Goal: Task Accomplishment & Management: Use online tool/utility

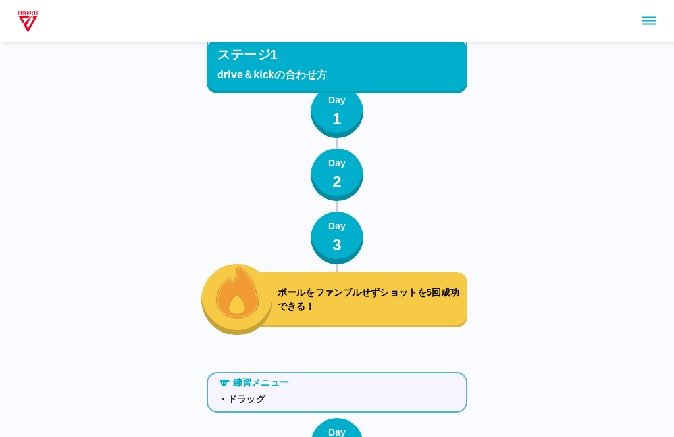
scroll to position [3853, 0]
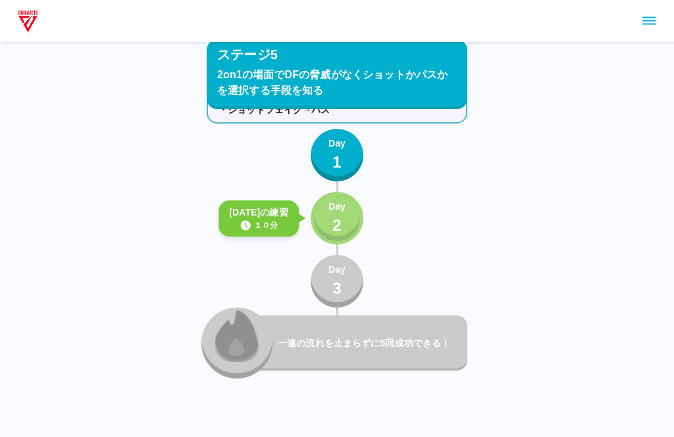
click at [322, 225] on button "Day 2" at bounding box center [336, 218] width 53 height 53
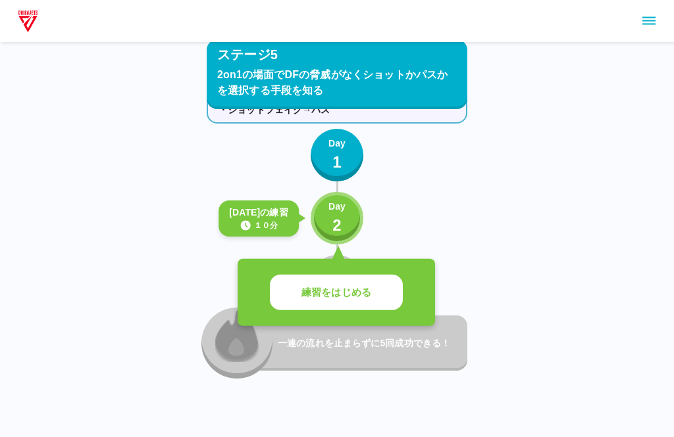
click at [329, 215] on div "Day 2" at bounding box center [336, 218] width 17 height 37
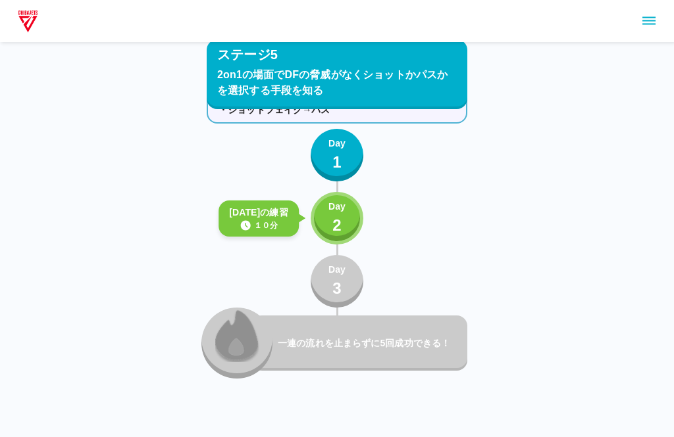
click at [354, 234] on button "Day 2" at bounding box center [336, 218] width 53 height 53
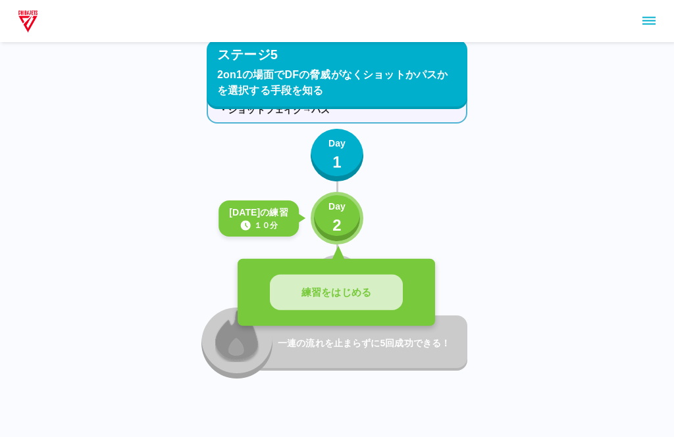
click at [328, 303] on button "練習をはじめる" at bounding box center [336, 293] width 133 height 36
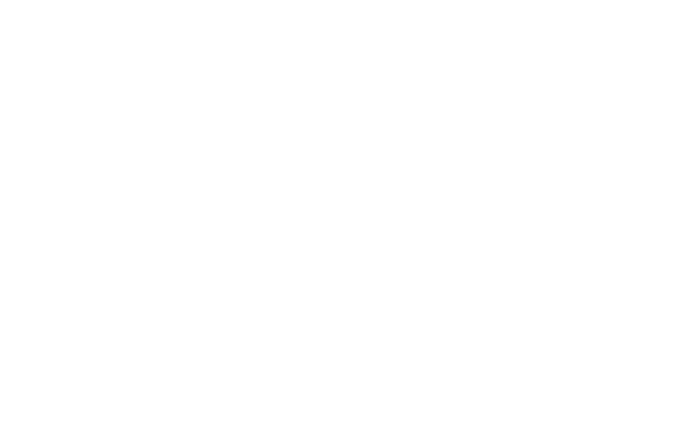
click at [355, 5] on html at bounding box center [337, 2] width 674 height 5
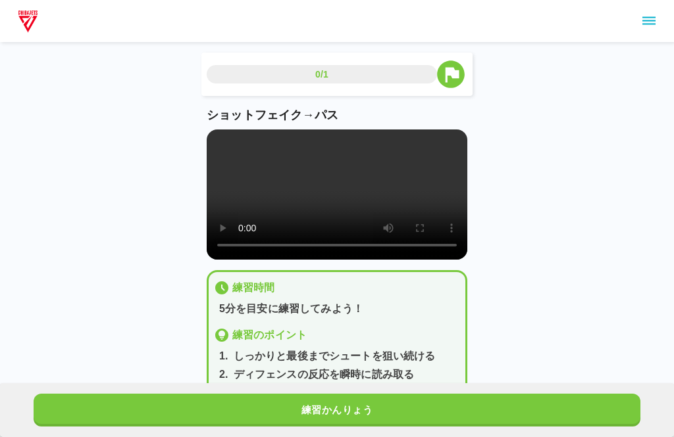
click at [382, 405] on button "練習かんりょう" at bounding box center [337, 410] width 606 height 33
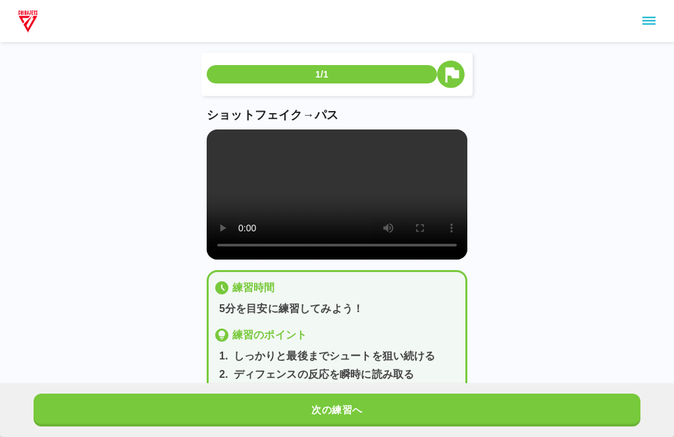
click at [380, 412] on button "次の練習へ" at bounding box center [337, 410] width 606 height 33
click at [378, 416] on html "1/1 ショットフェイク→パス 練習時間 5分を目安に練習してみよう！ 練習のポイント 1 . しっかりと最後までシュートを狙い続ける 2 . ディフェンスの…" at bounding box center [337, 242] width 674 height 485
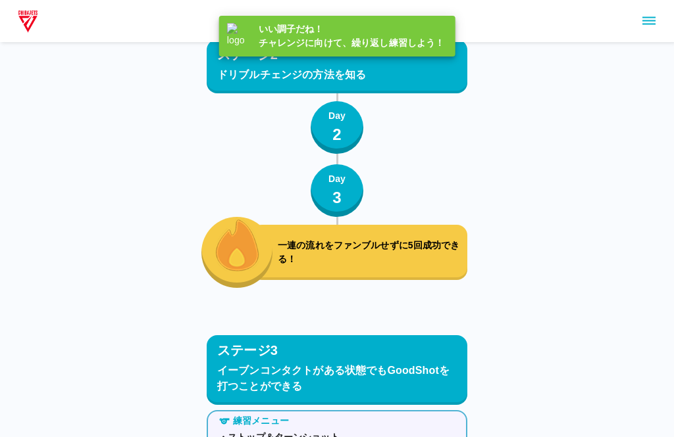
scroll to position [3853, 0]
